Goal: Check status

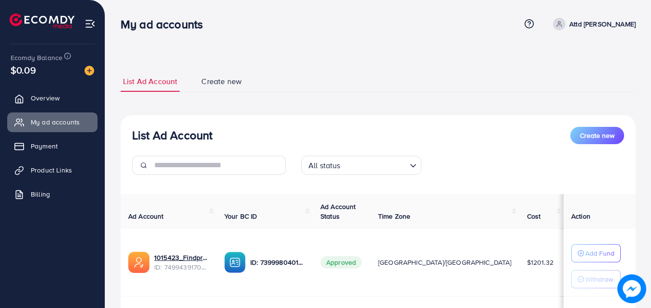
scroll to position [125, 0]
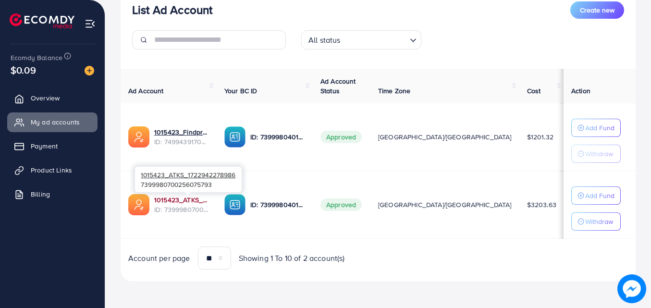
click at [202, 197] on link "1015423_ATKS_1722942278986" at bounding box center [181, 200] width 55 height 10
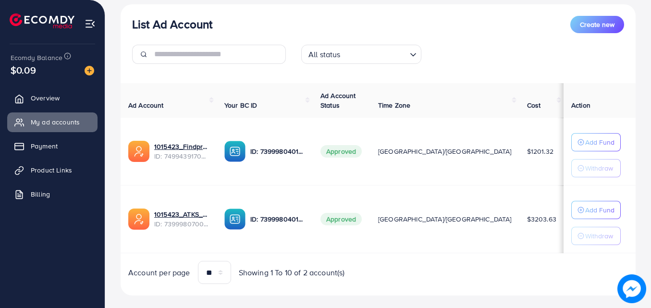
scroll to position [125, 0]
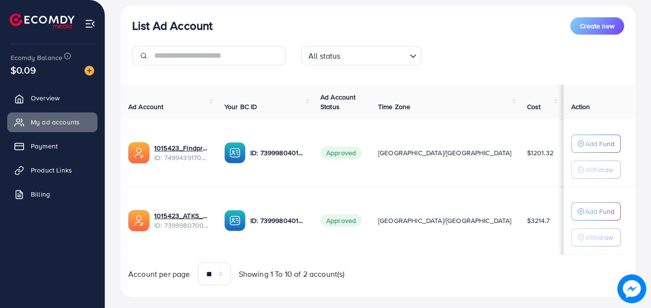
scroll to position [110, 0]
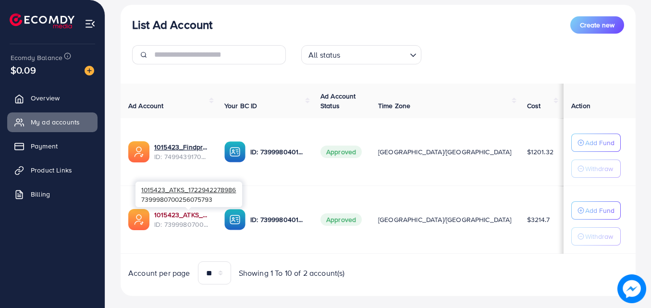
click at [188, 218] on link "1015423_ATKS_1722942278986" at bounding box center [181, 215] width 55 height 10
click at [179, 215] on link "1015423_ATKS_1722942278986" at bounding box center [181, 215] width 55 height 10
click at [188, 215] on link "1015423_ATKS_1722942278986" at bounding box center [181, 215] width 55 height 10
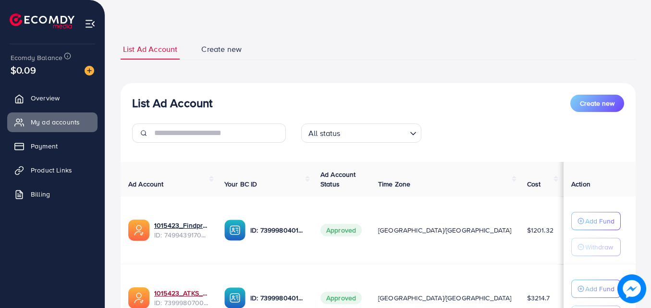
scroll to position [28, 0]
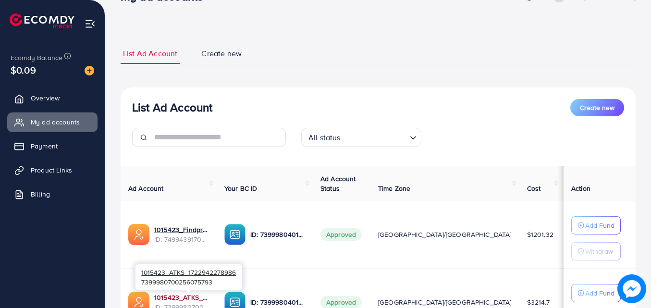
click at [187, 297] on link "1015423_ATKS_1722942278986" at bounding box center [181, 298] width 55 height 10
click at [208, 298] on link "1015423_ATKS_1722942278986" at bounding box center [181, 298] width 55 height 10
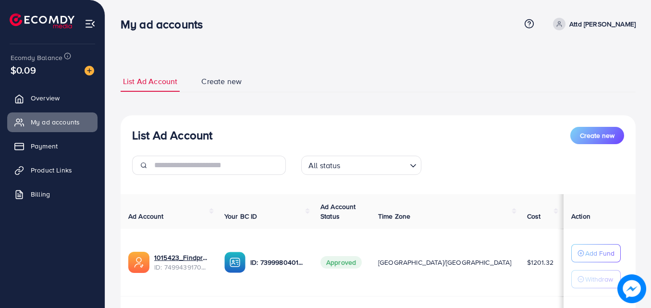
scroll to position [117, 0]
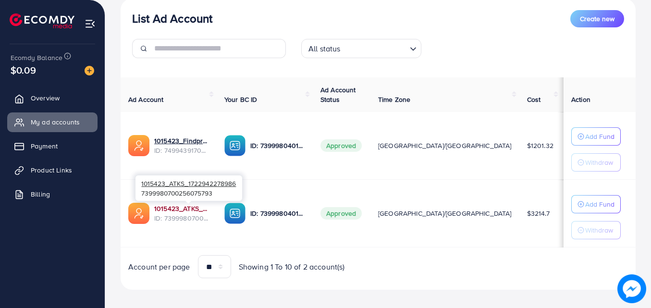
click at [176, 206] on link "1015423_ATKS_1722942278986" at bounding box center [181, 209] width 55 height 10
